Goal: Information Seeking & Learning: Check status

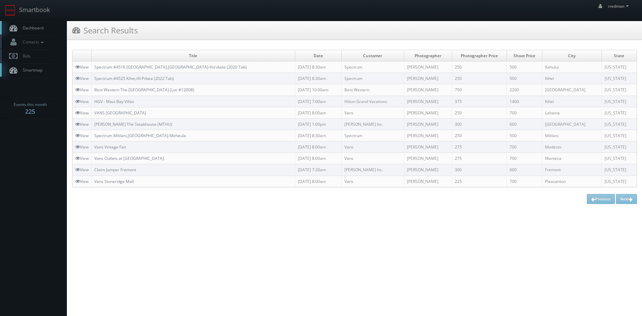
click at [43, 28] on span "Dashboard" at bounding box center [31, 28] width 24 height 6
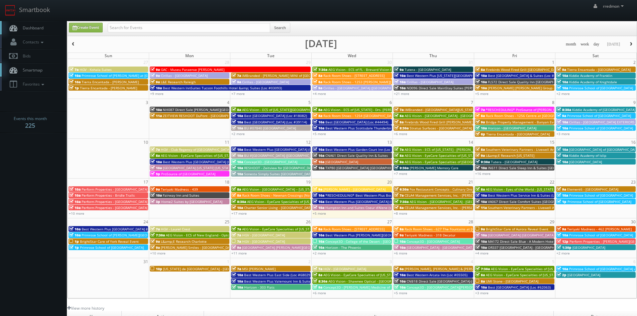
scroll to position [33, 0]
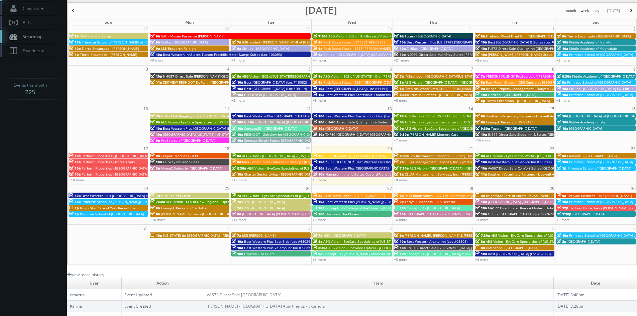
click at [414, 209] on span "Concept3D - [GEOGRAPHIC_DATA]" at bounding box center [433, 208] width 53 height 5
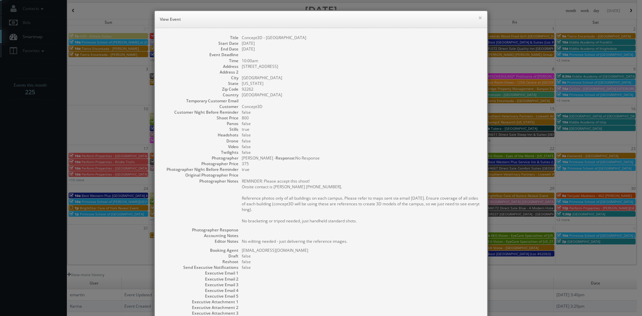
click at [474, 19] on h6 "View Event" at bounding box center [321, 19] width 322 height 7
click at [478, 18] on button "×" at bounding box center [480, 17] width 4 height 5
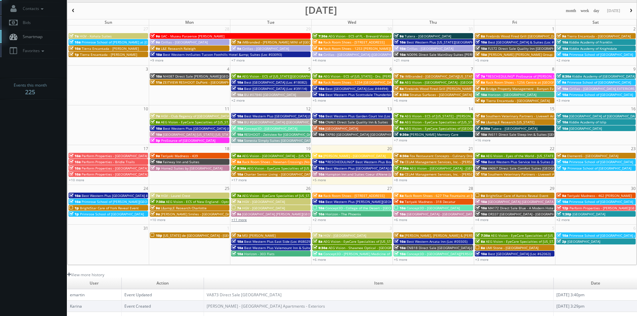
click at [244, 219] on link "+11 more" at bounding box center [238, 219] width 15 height 5
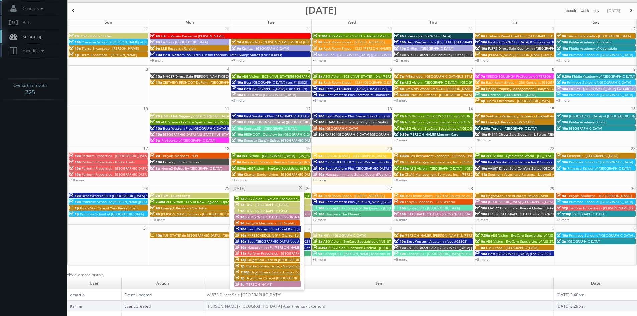
click at [269, 211] on span "HGV - [GEOGRAPHIC_DATA]" at bounding box center [266, 211] width 43 height 5
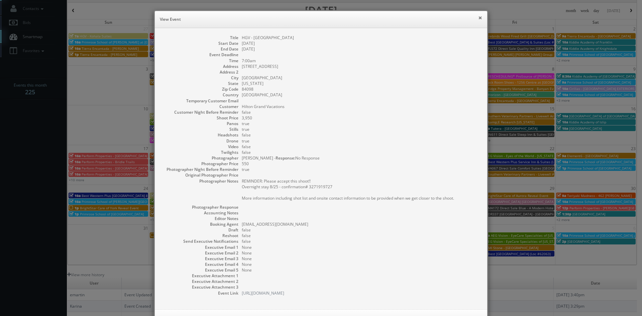
click at [478, 17] on button "×" at bounding box center [480, 17] width 4 height 5
